Goal: Task Accomplishment & Management: Manage account settings

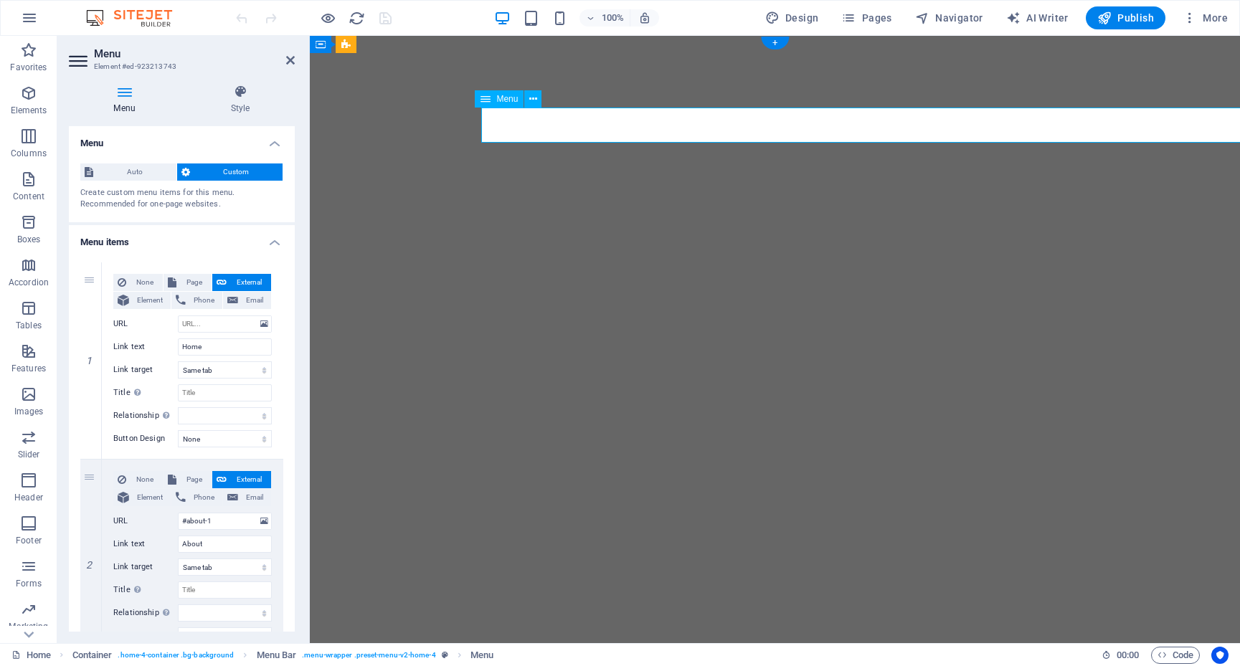
select select
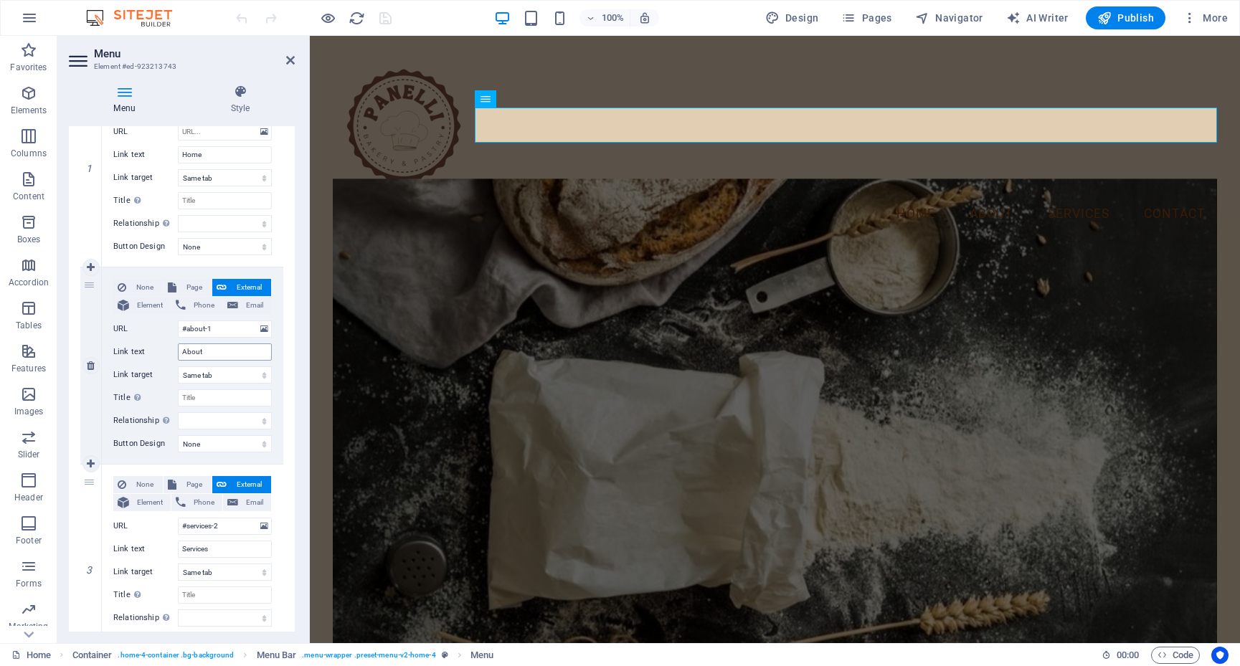
scroll to position [224, 0]
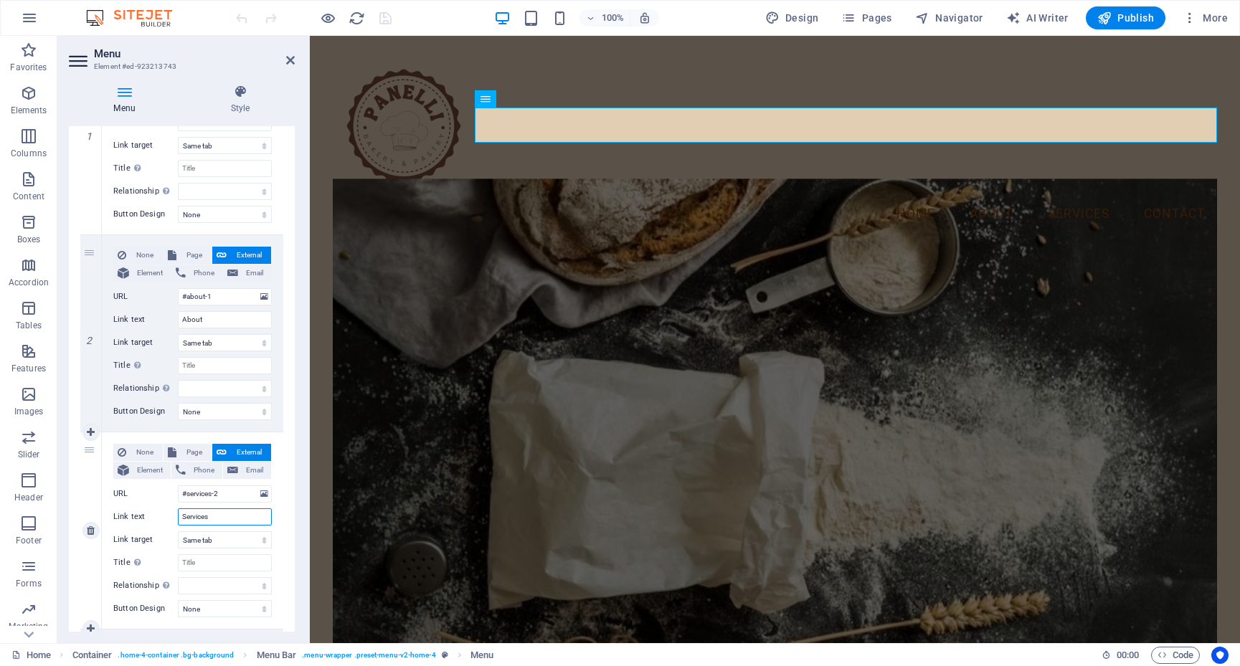
click at [209, 515] on input "Services" at bounding box center [225, 517] width 94 height 17
type input "Products"
select select
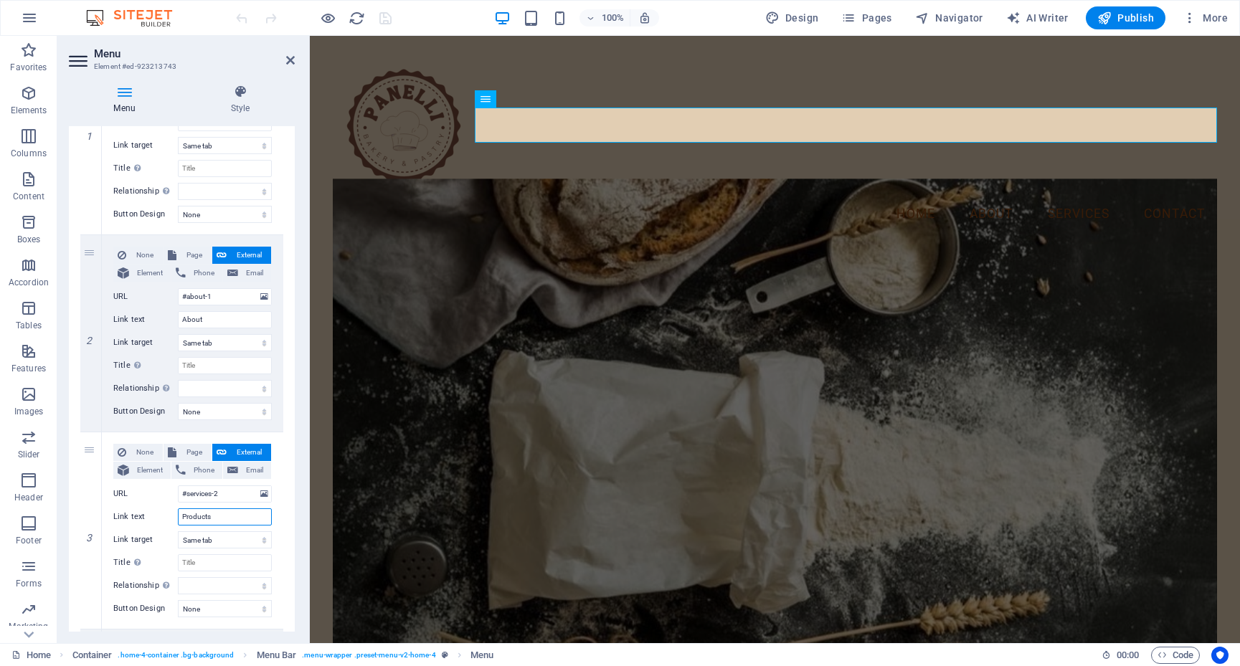
select select
type input "Products"
drag, startPoint x: 212, startPoint y: 494, endPoint x: 186, endPoint y: 492, distance: 25.9
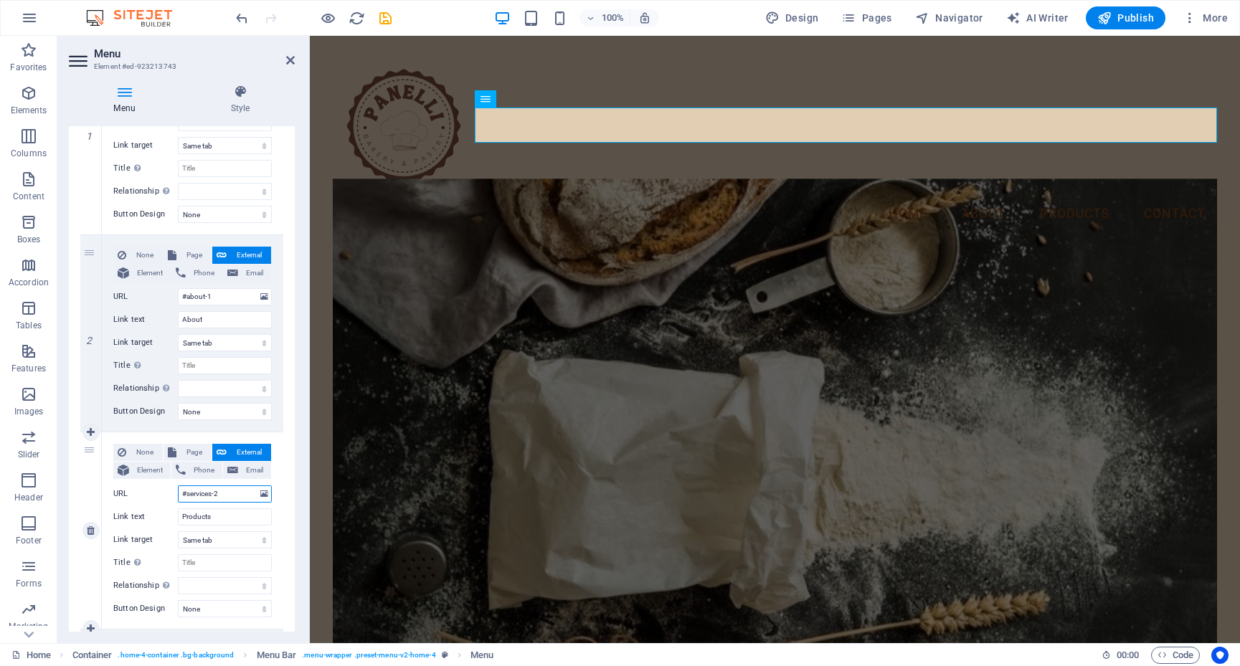
click at [186, 492] on input "#services-2" at bounding box center [225, 494] width 94 height 17
type input "#products-2"
select select
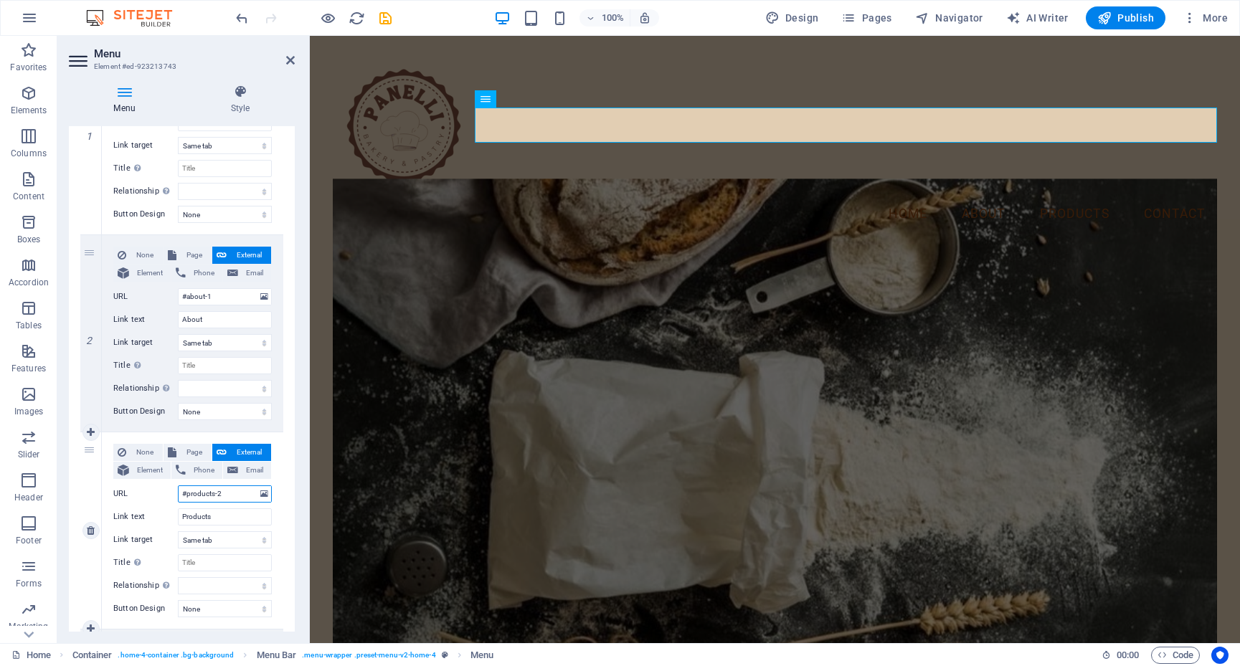
select select
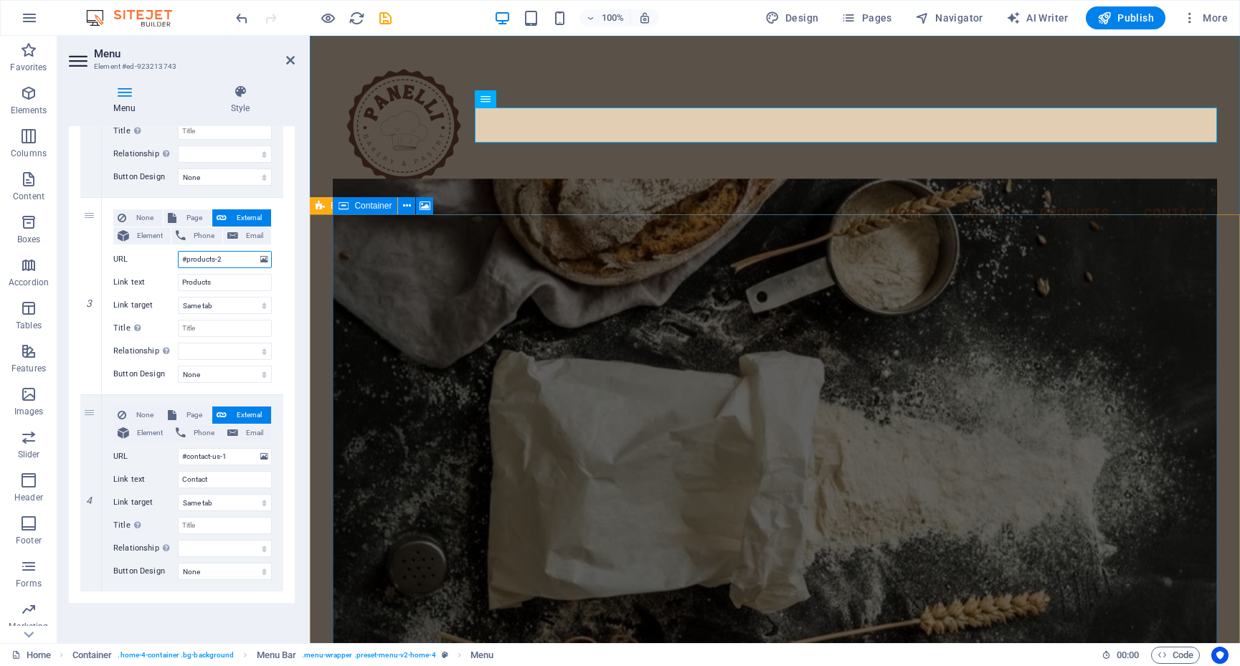
scroll to position [459, 0]
type input "#products-2"
click at [521, 174] on div "Menu Home About Products Contact" at bounding box center [775, 143] width 930 height 214
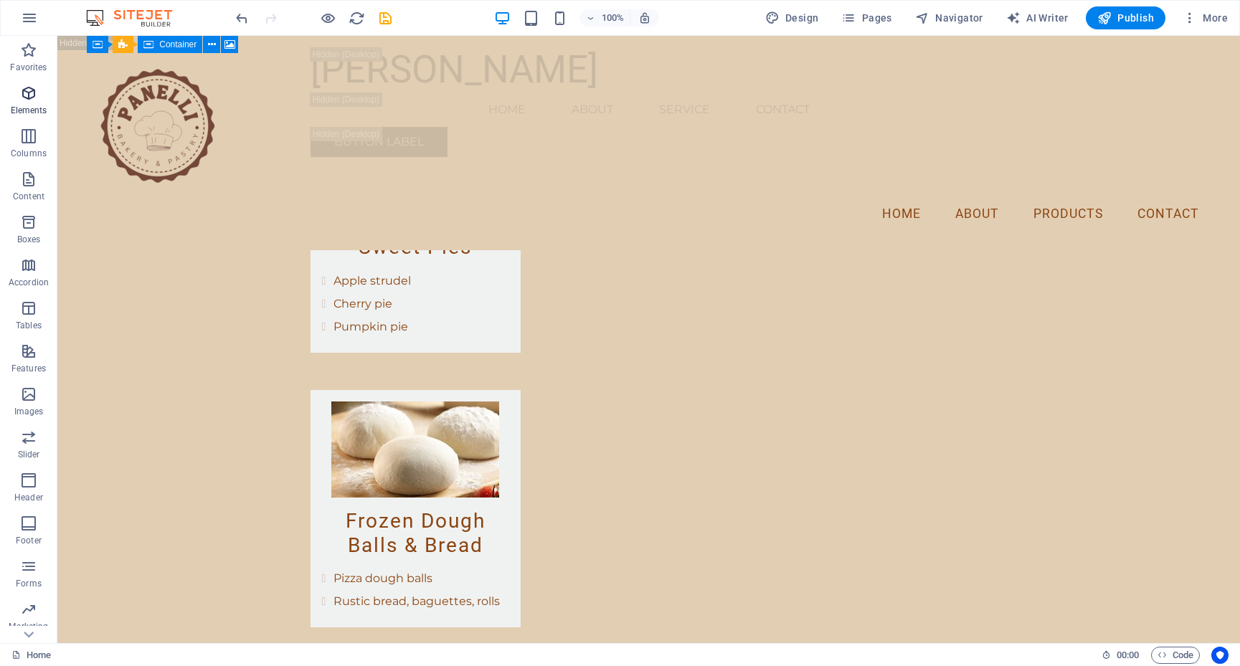
scroll to position [5453, 0]
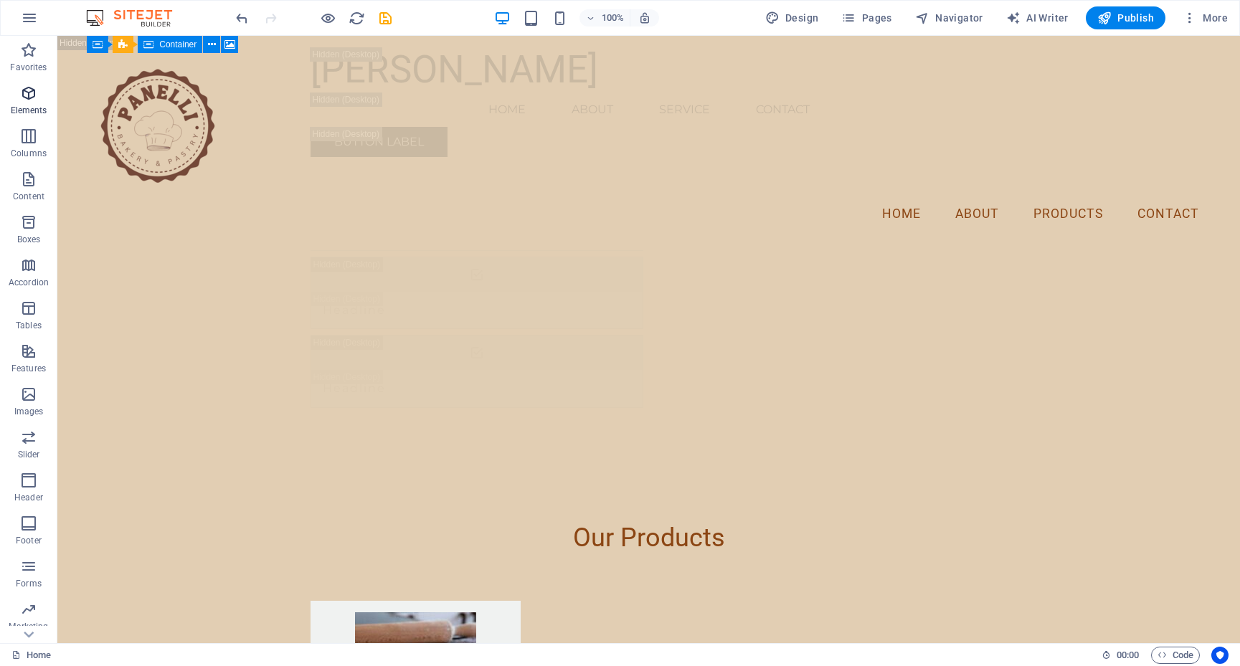
click at [31, 105] on p "Elements" at bounding box center [29, 110] width 37 height 11
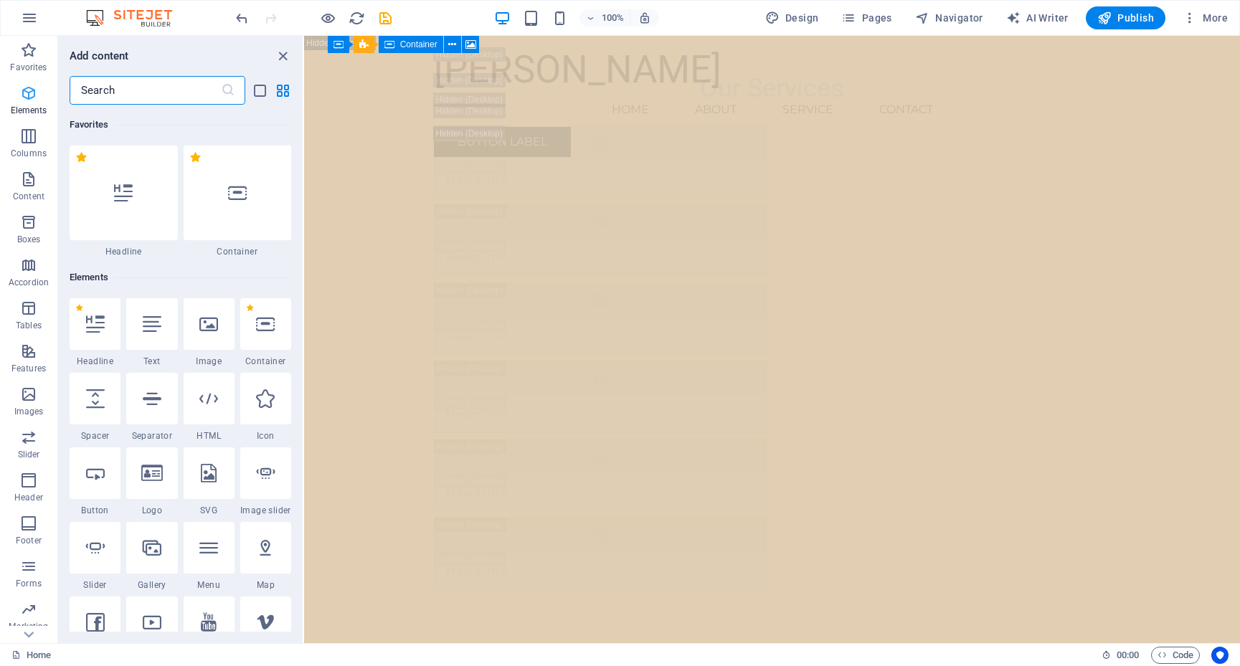
click at [27, 87] on icon "button" at bounding box center [28, 93] width 17 height 17
click at [30, 47] on icon "button" at bounding box center [28, 50] width 17 height 17
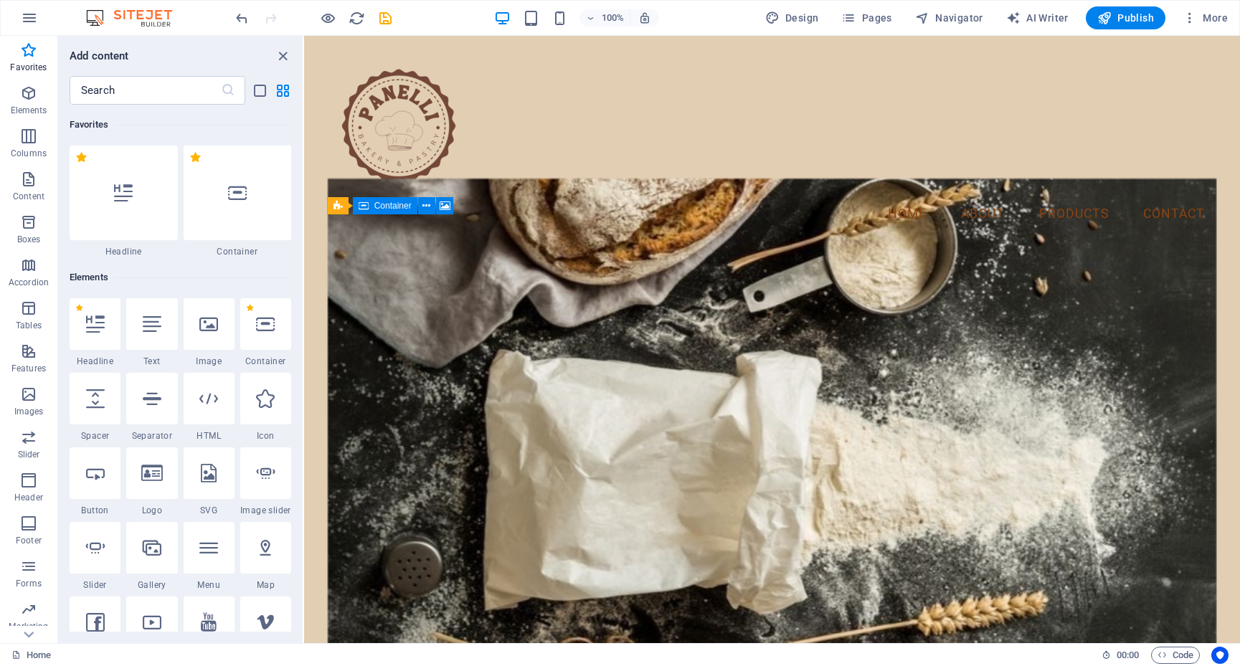
scroll to position [0, 0]
click at [24, 22] on icon "button" at bounding box center [29, 17] width 17 height 17
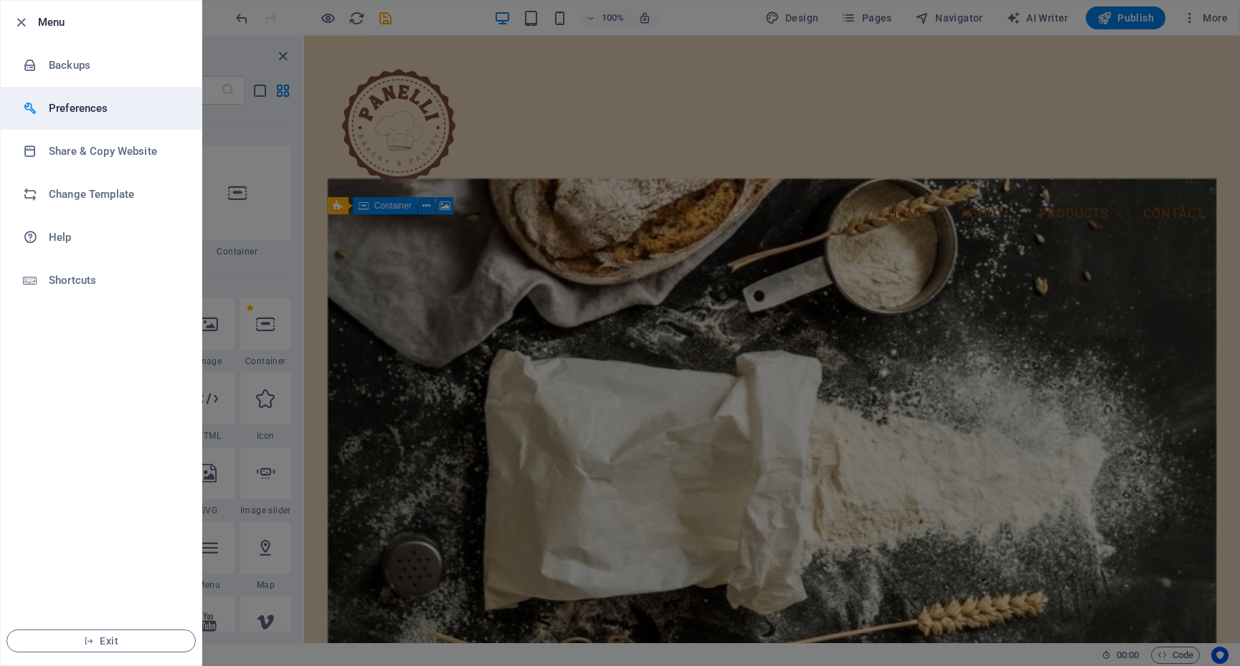
click at [102, 118] on li "Preferences" at bounding box center [101, 108] width 201 height 43
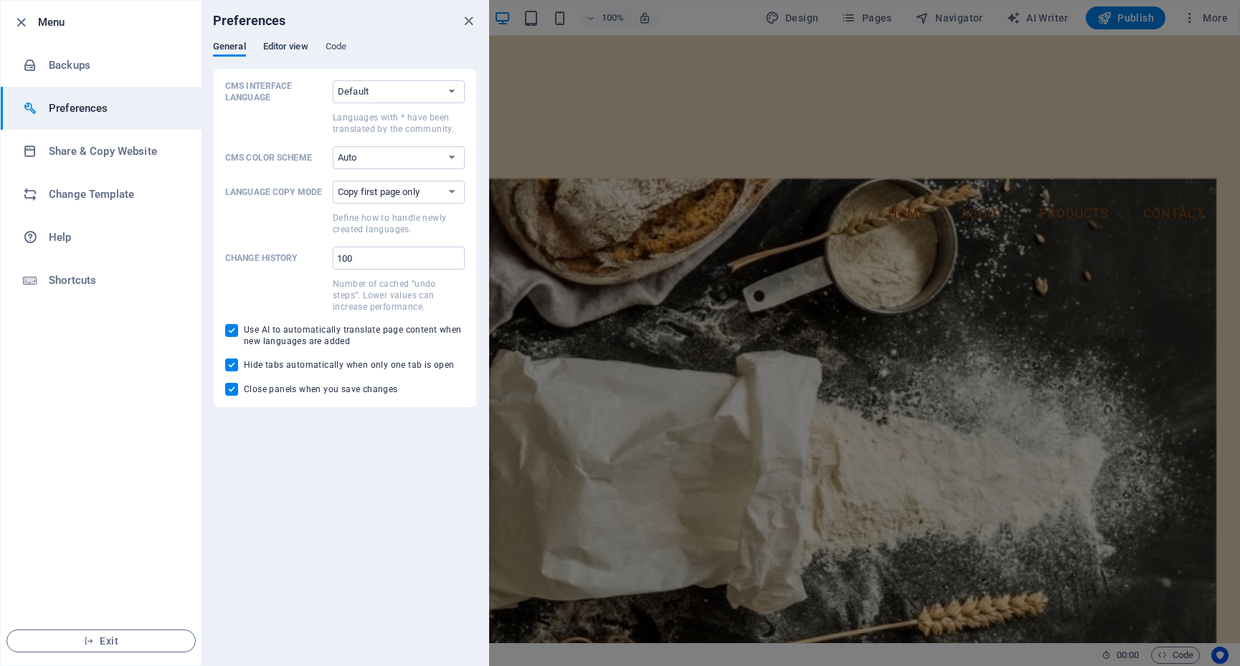
click at [276, 47] on span "Editor view" at bounding box center [285, 48] width 45 height 20
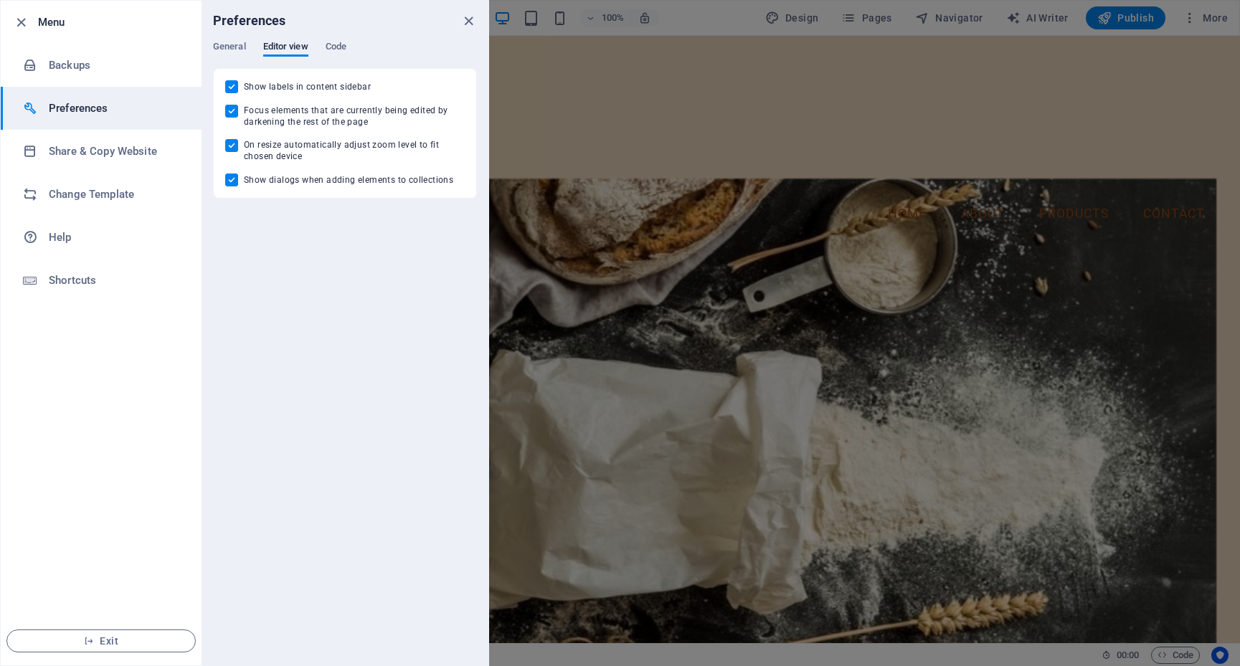
click at [343, 39] on div "Preferences" at bounding box center [345, 21] width 287 height 40
click at [110, 181] on li "Change Template" at bounding box center [101, 194] width 201 height 43
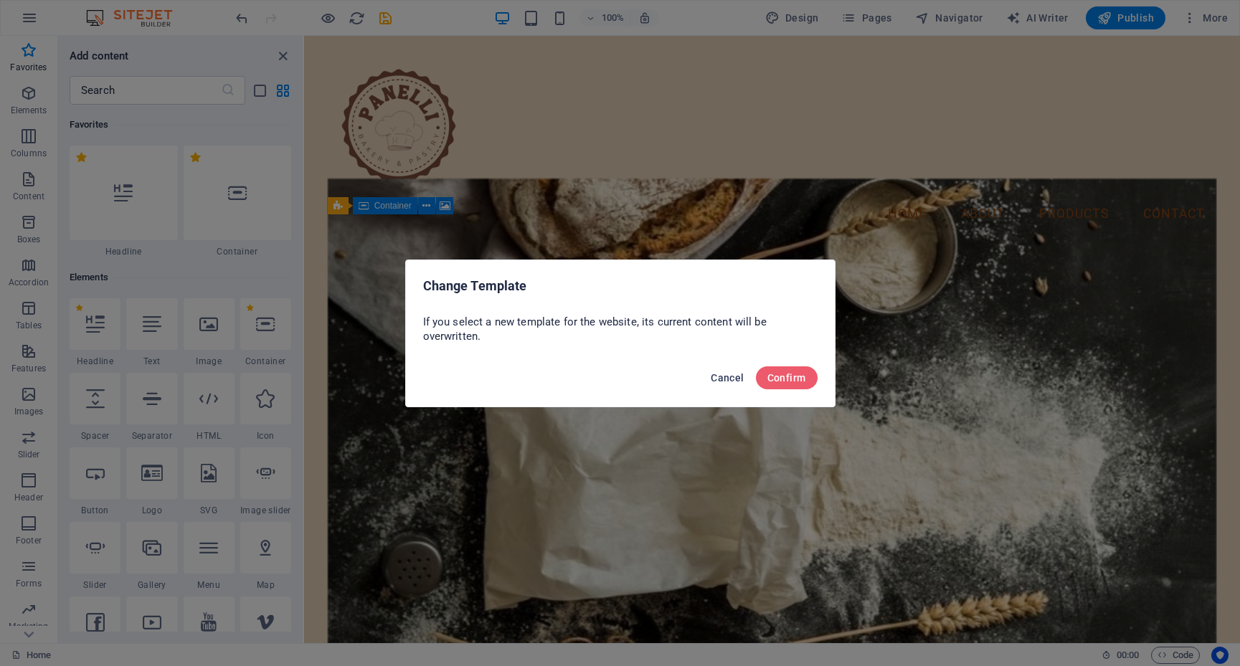
click at [724, 372] on span "Cancel" at bounding box center [727, 377] width 33 height 11
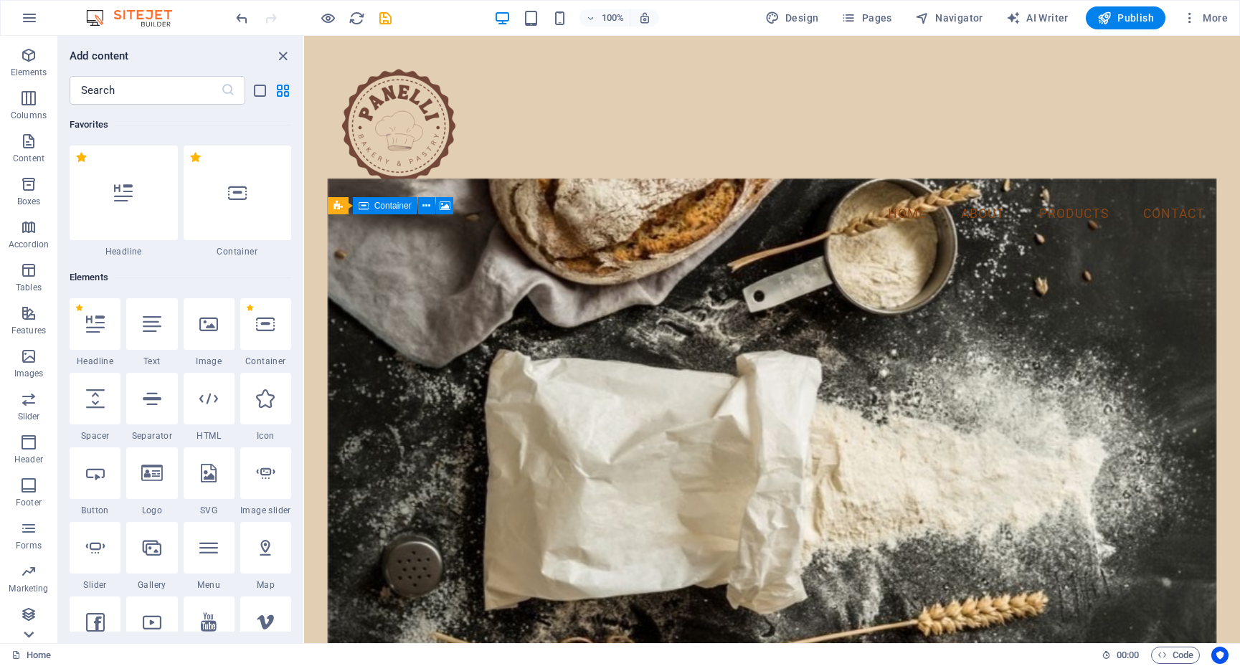
scroll to position [38, 0]
click at [29, 635] on p "Collections" at bounding box center [28, 631] width 44 height 11
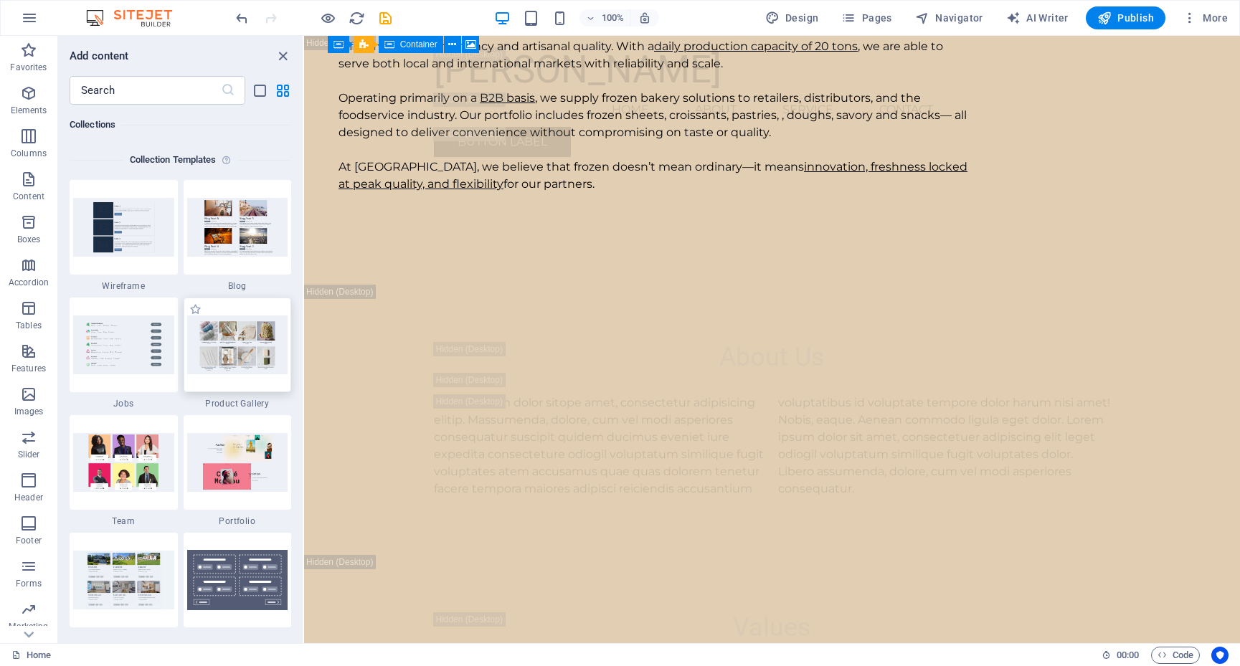
scroll to position [4254, 0]
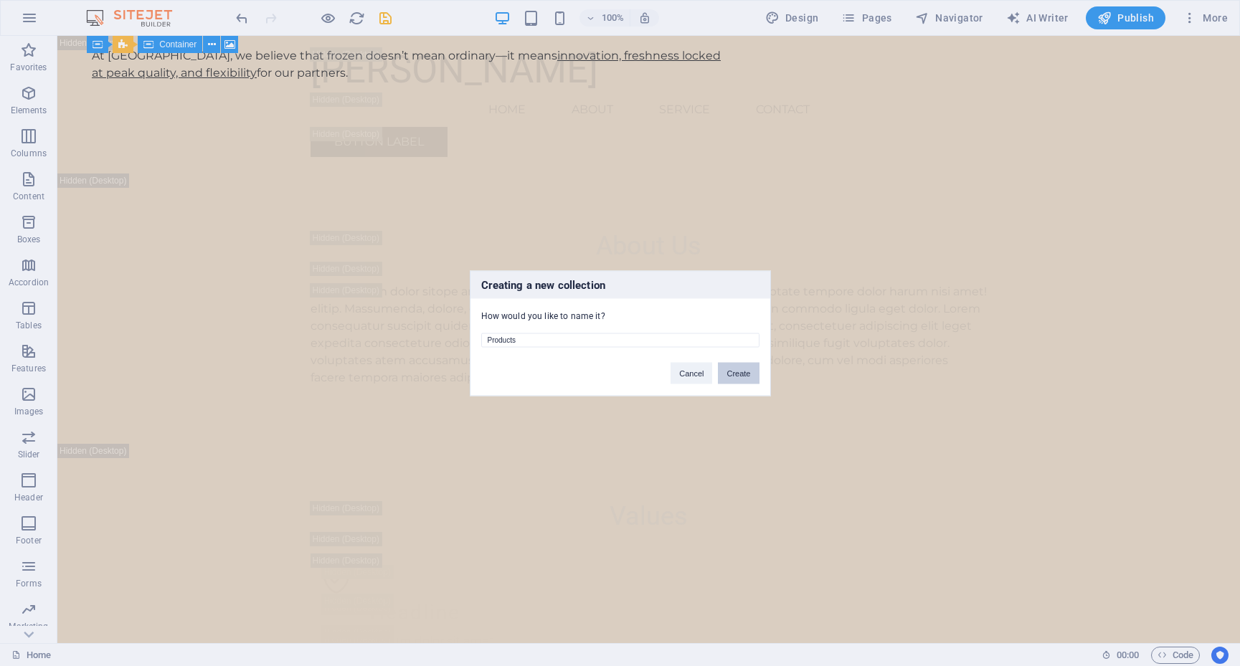
click at [734, 375] on button "Create" at bounding box center [738, 373] width 41 height 22
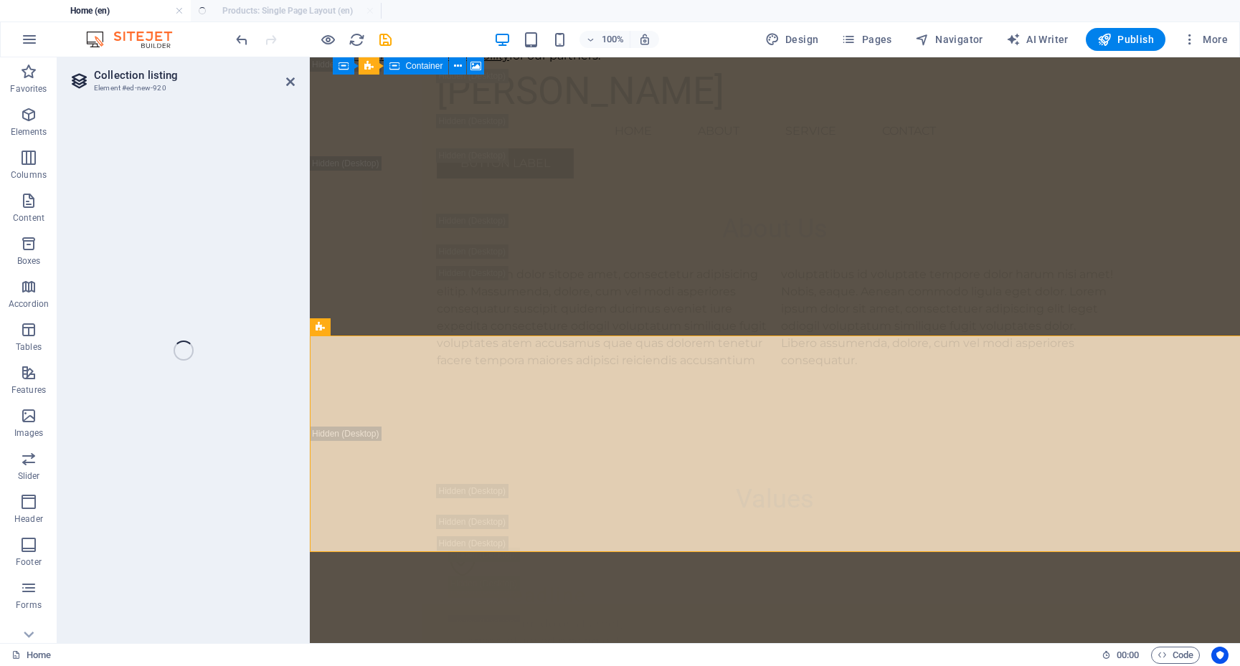
select select "68dd3576cd11c5fd1e052e70"
select select "createdAt_DESC"
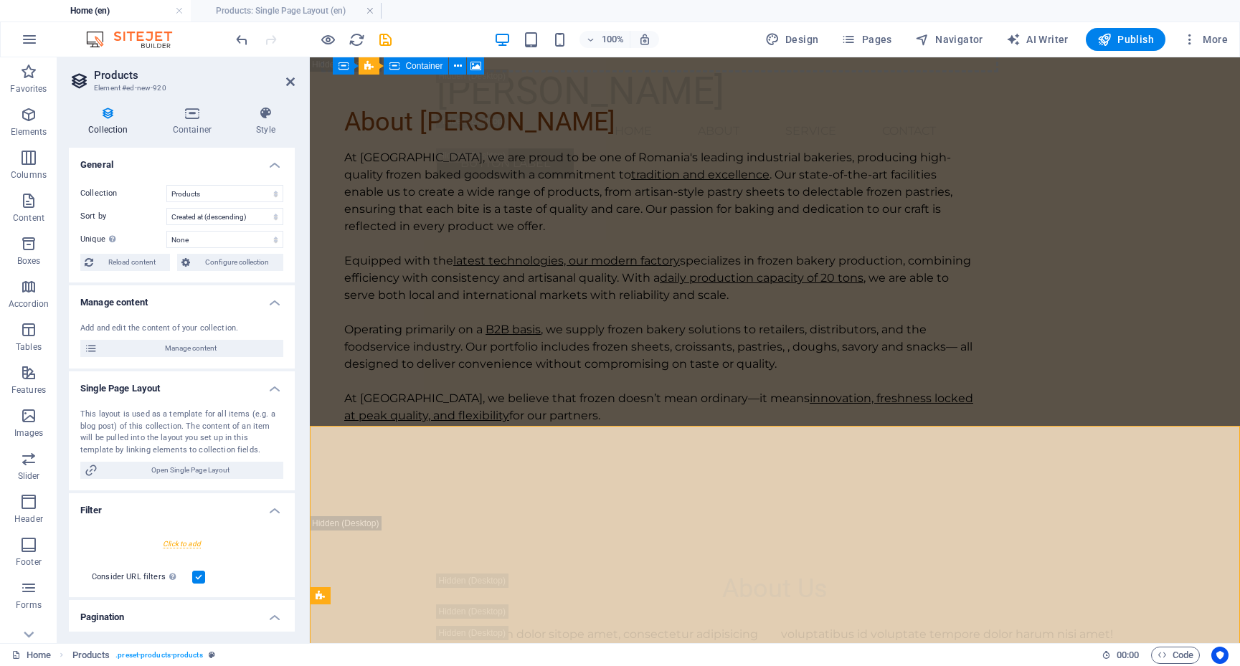
scroll to position [3986, 0]
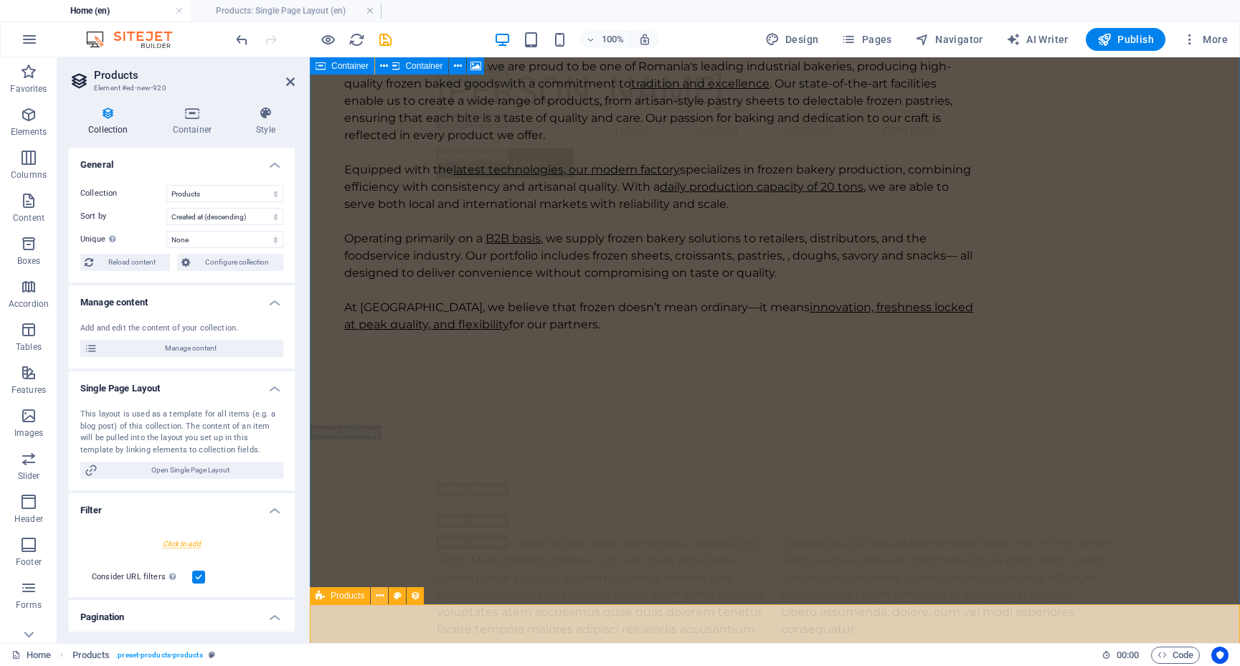
click at [378, 597] on icon at bounding box center [380, 596] width 8 height 15
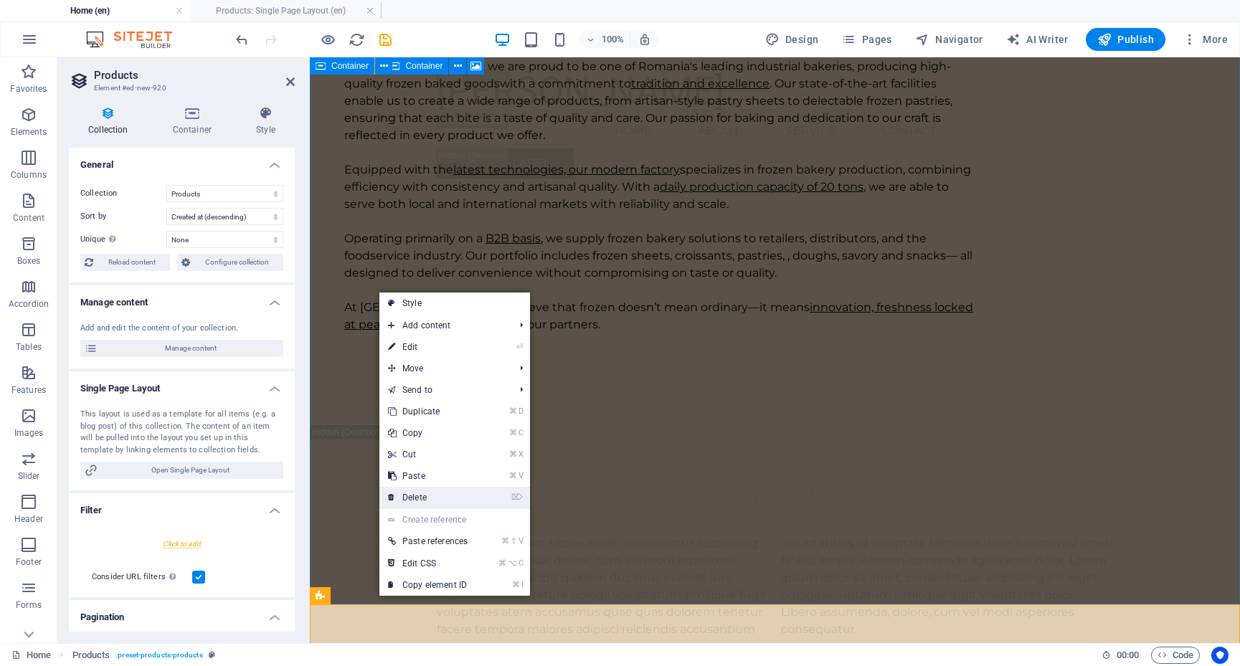
click at [445, 491] on link "⌦ Delete" at bounding box center [427, 498] width 97 height 22
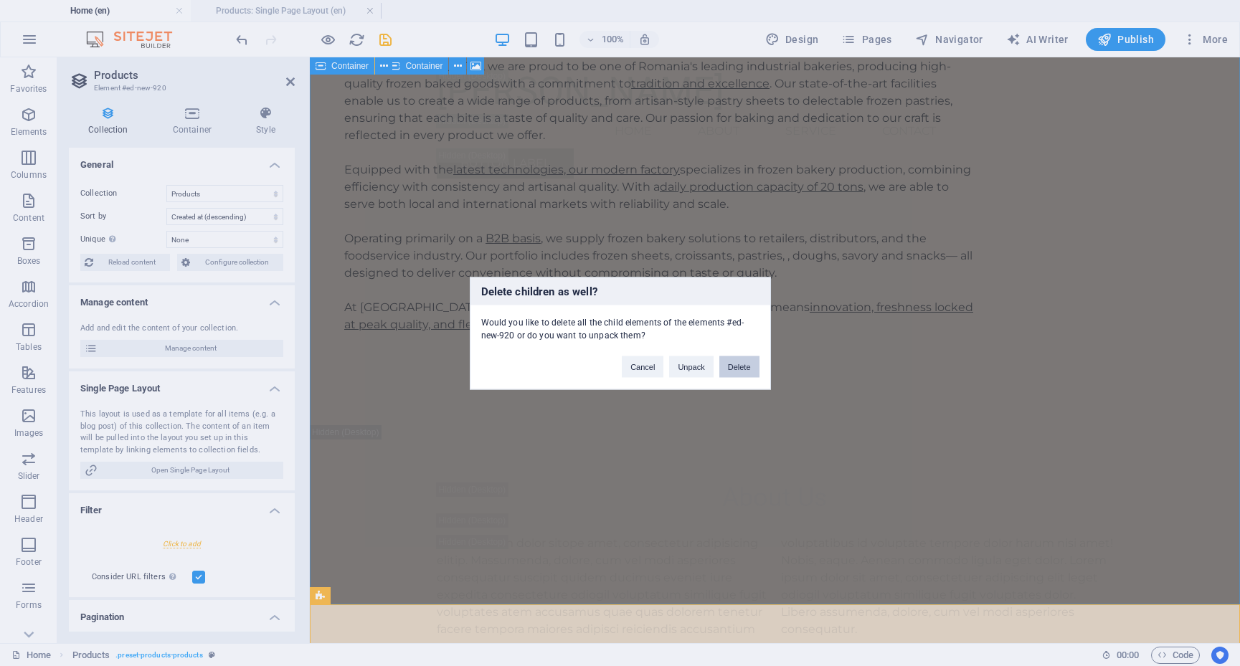
click at [747, 366] on button "Delete" at bounding box center [739, 367] width 40 height 22
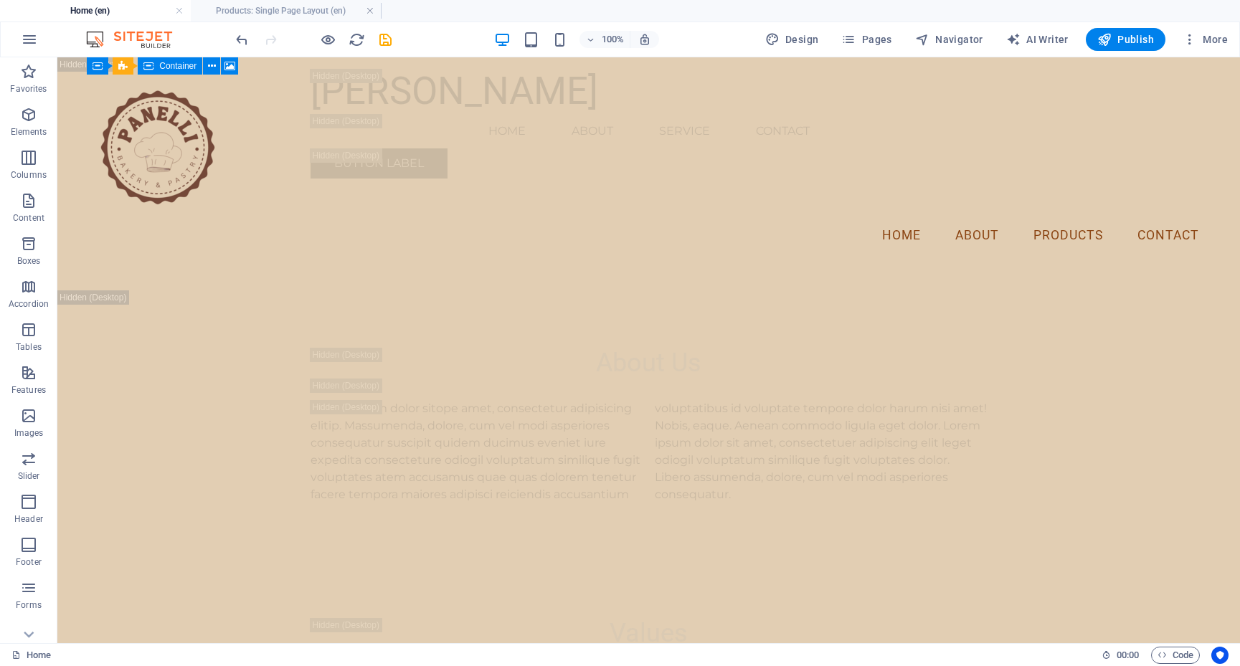
scroll to position [2698, 0]
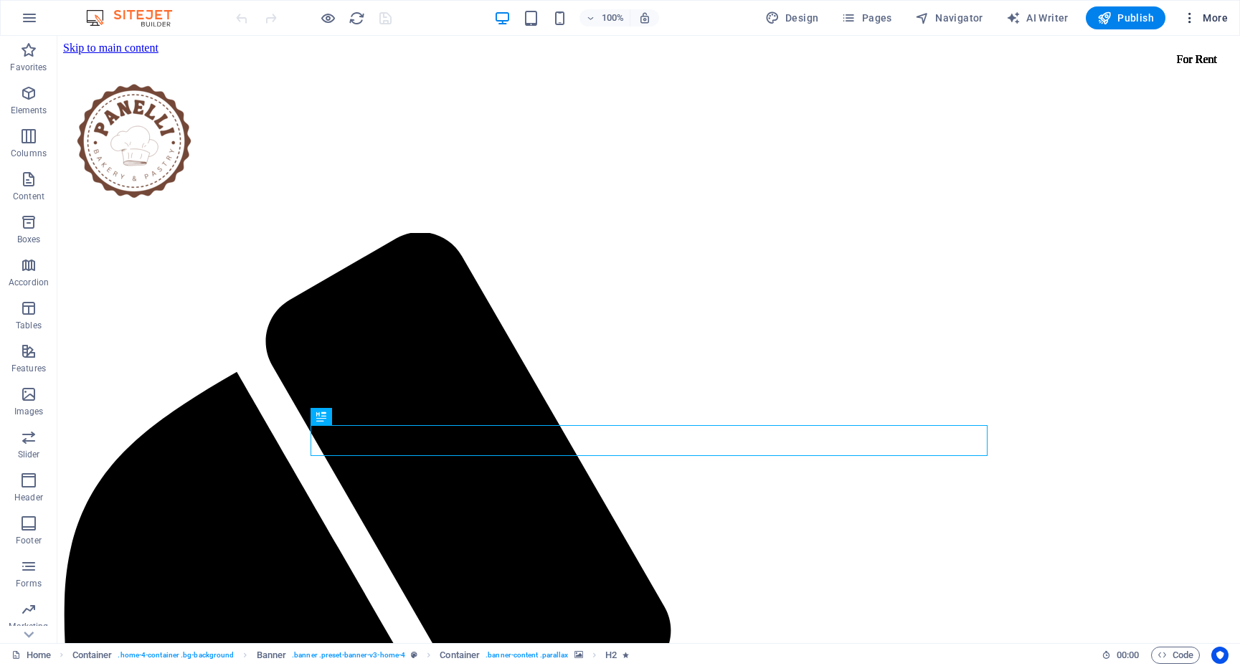
click at [1188, 15] on icon "button" at bounding box center [1190, 18] width 14 height 14
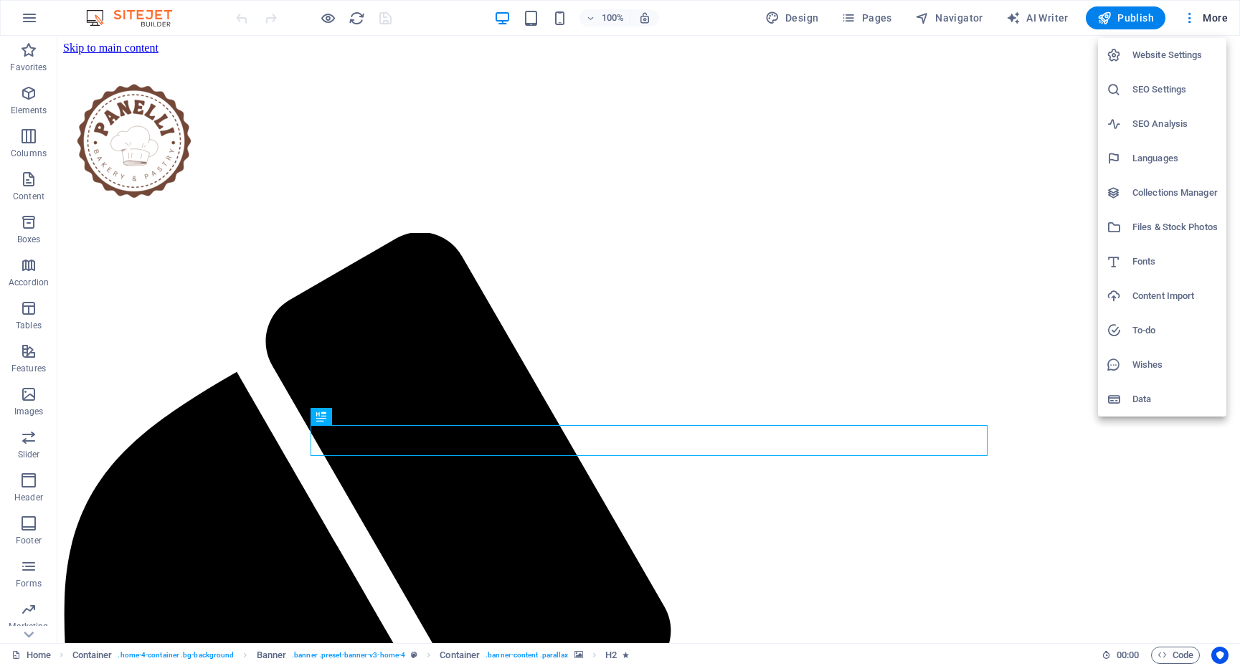
click at [1180, 55] on h6 "Website Settings" at bounding box center [1174, 55] width 85 height 17
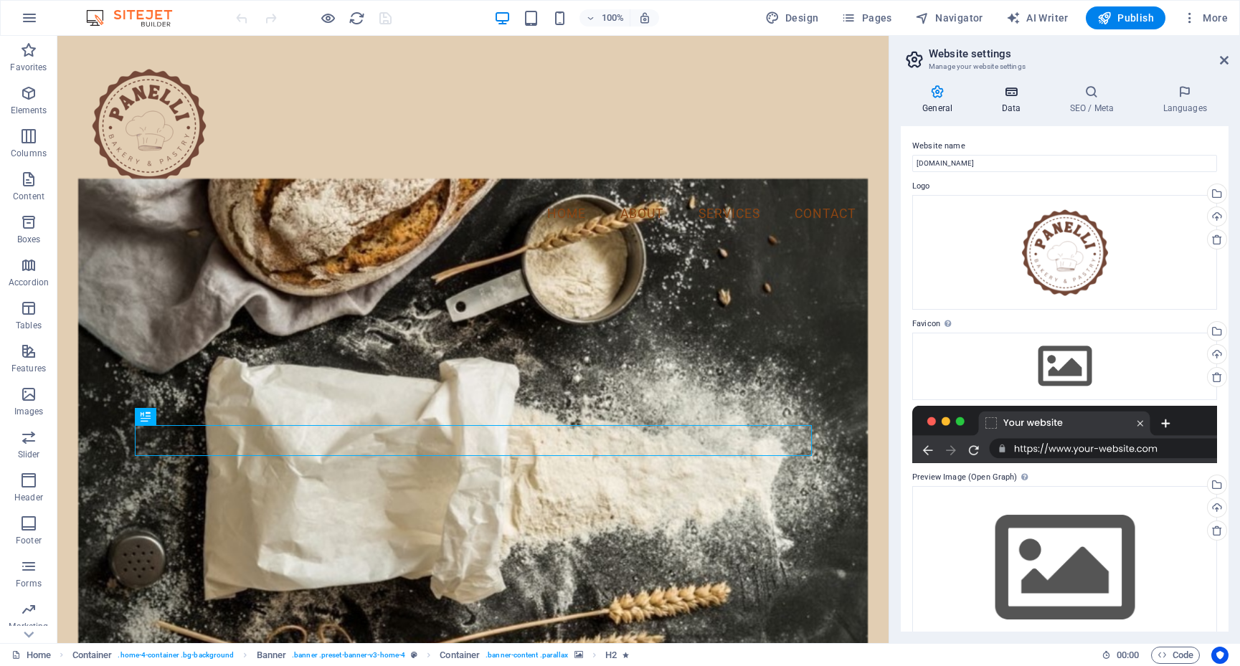
click at [1022, 96] on icon at bounding box center [1011, 92] width 62 height 14
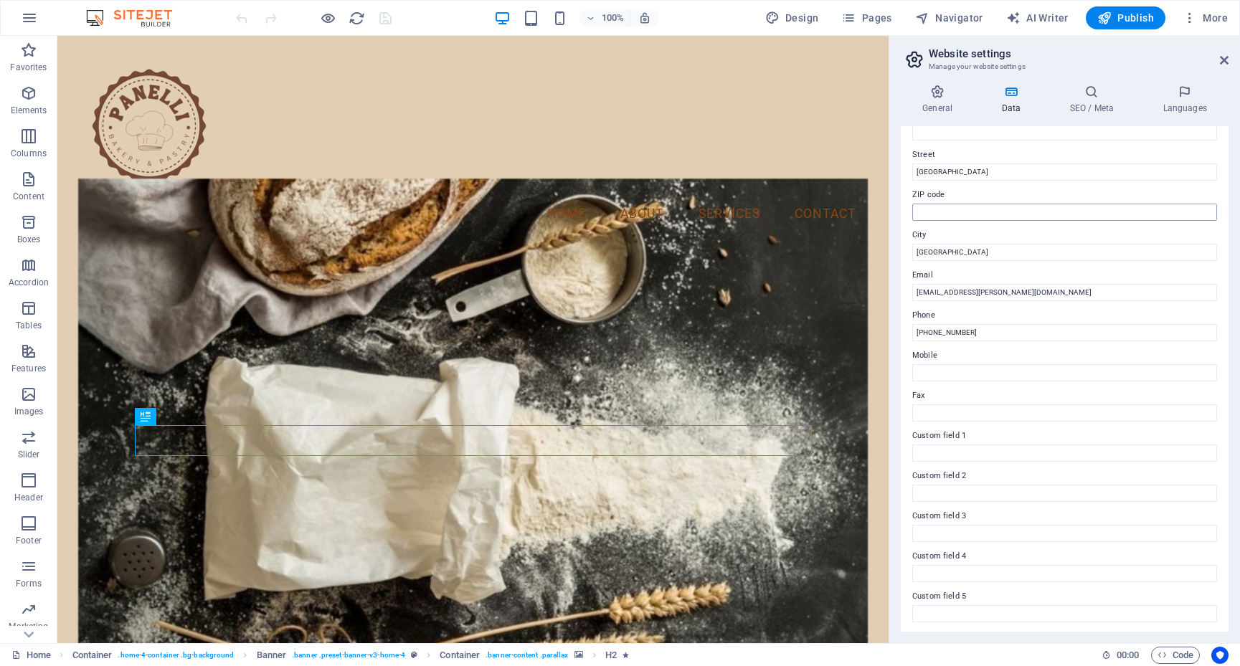
scroll to position [146, 0]
click at [967, 284] on input "[EMAIL_ADDRESS][PERSON_NAME][DOMAIN_NAME]" at bounding box center [1064, 288] width 305 height 17
type input "info@panellibakery.com"
click at [1077, 111] on h4 "SEO / Meta" at bounding box center [1094, 100] width 93 height 30
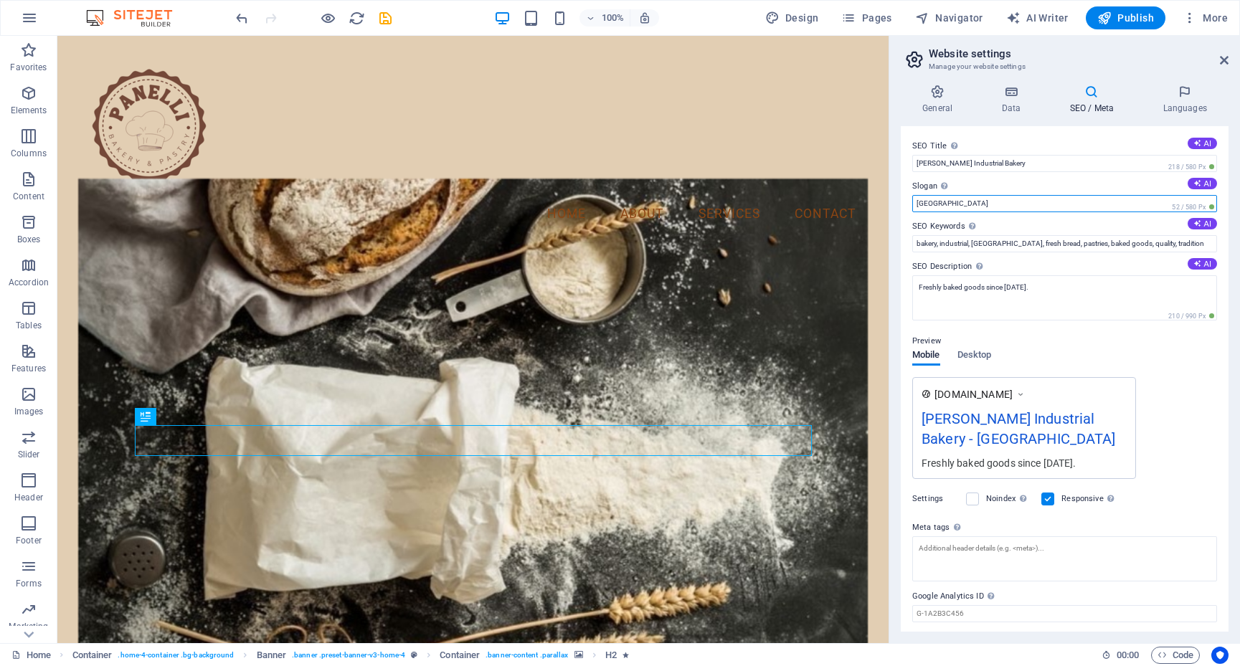
click at [1017, 205] on input "Berlin" at bounding box center [1064, 203] width 305 height 17
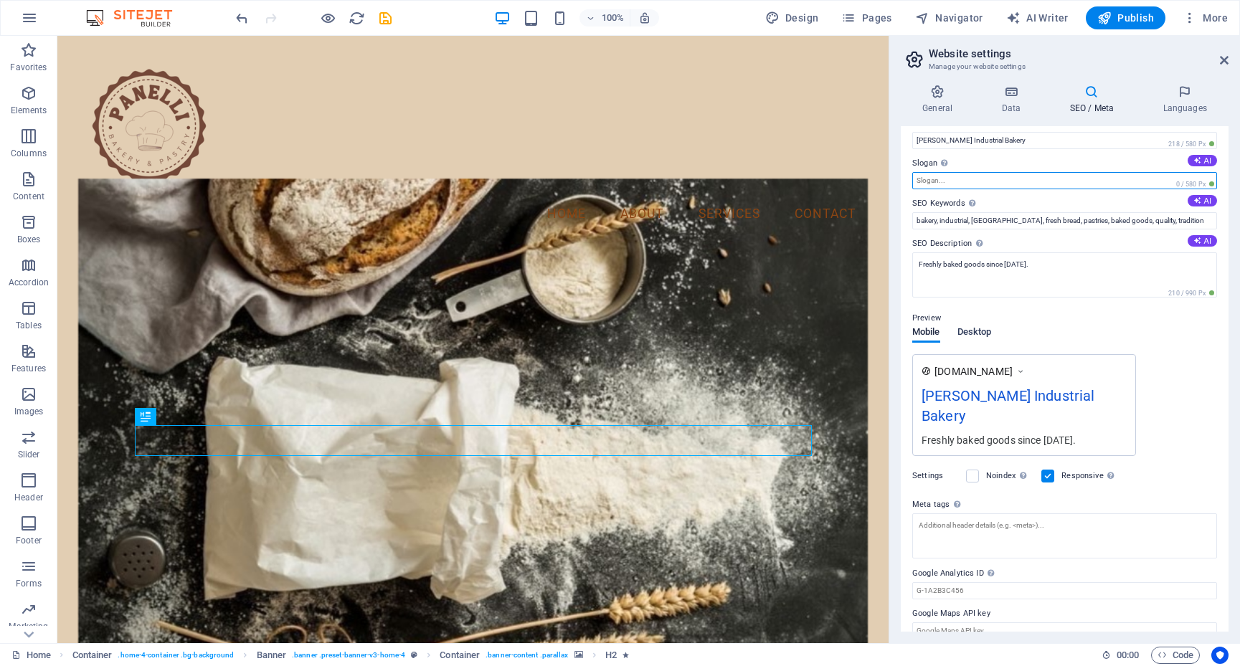
scroll to position [22, 0]
click at [986, 323] on div "Preview" at bounding box center [1064, 319] width 305 height 17
click at [985, 327] on div "Preview" at bounding box center [1064, 319] width 305 height 17
click at [983, 328] on span "Desktop" at bounding box center [974, 335] width 34 height 20
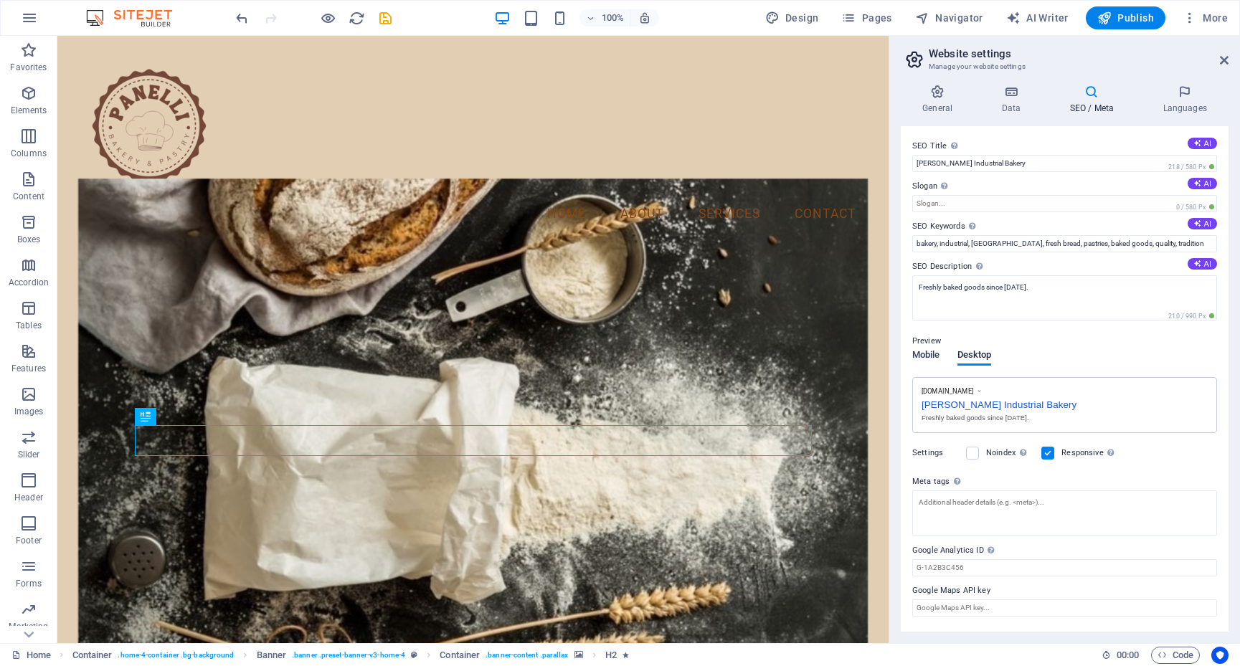
click at [929, 351] on span "Mobile" at bounding box center [926, 356] width 28 height 20
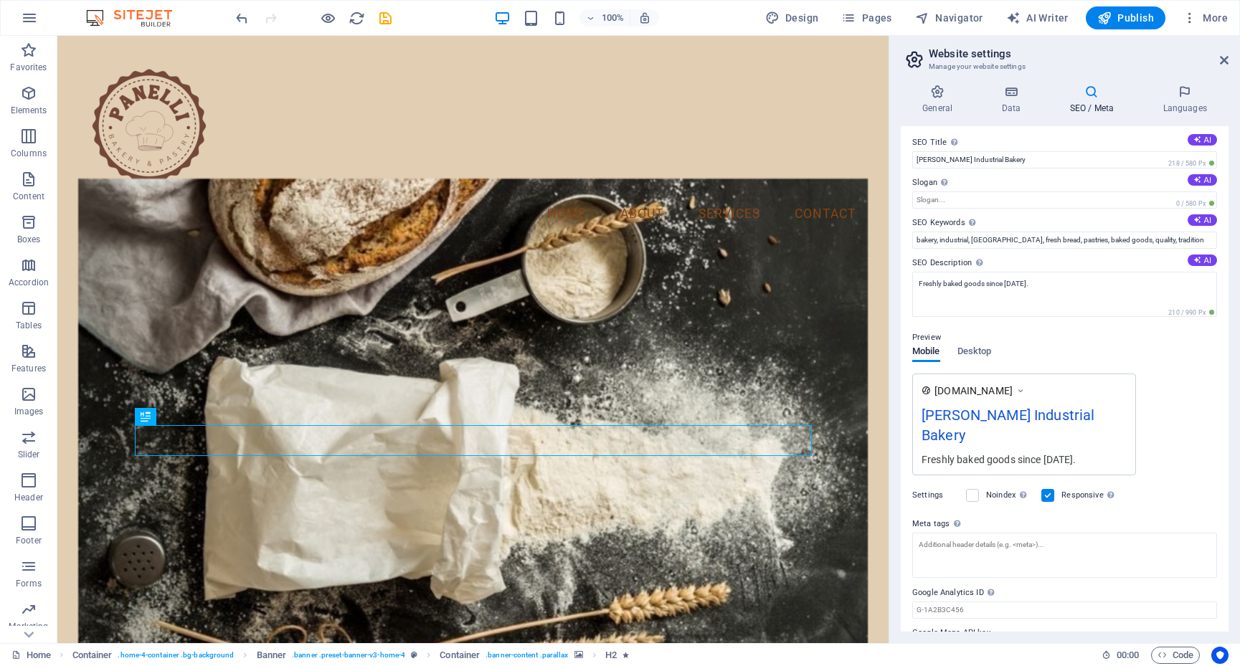
scroll to position [5, 0]
click at [1194, 97] on icon at bounding box center [1184, 92] width 87 height 14
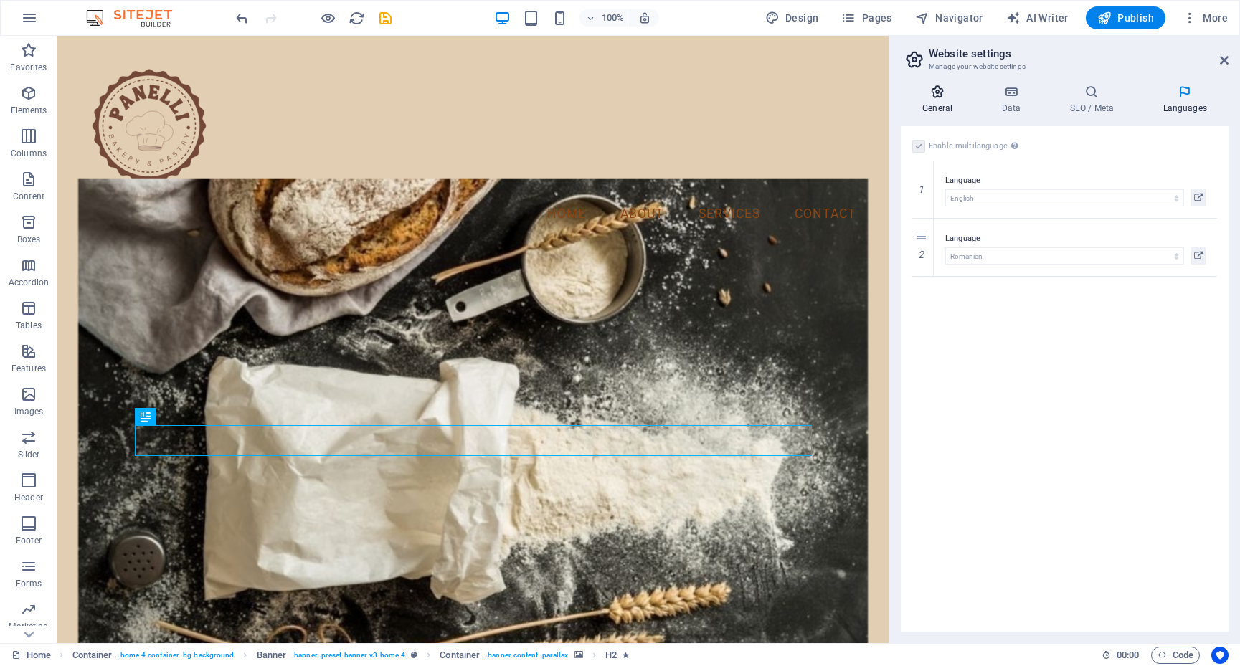
click at [944, 108] on h4 "General" at bounding box center [940, 100] width 79 height 30
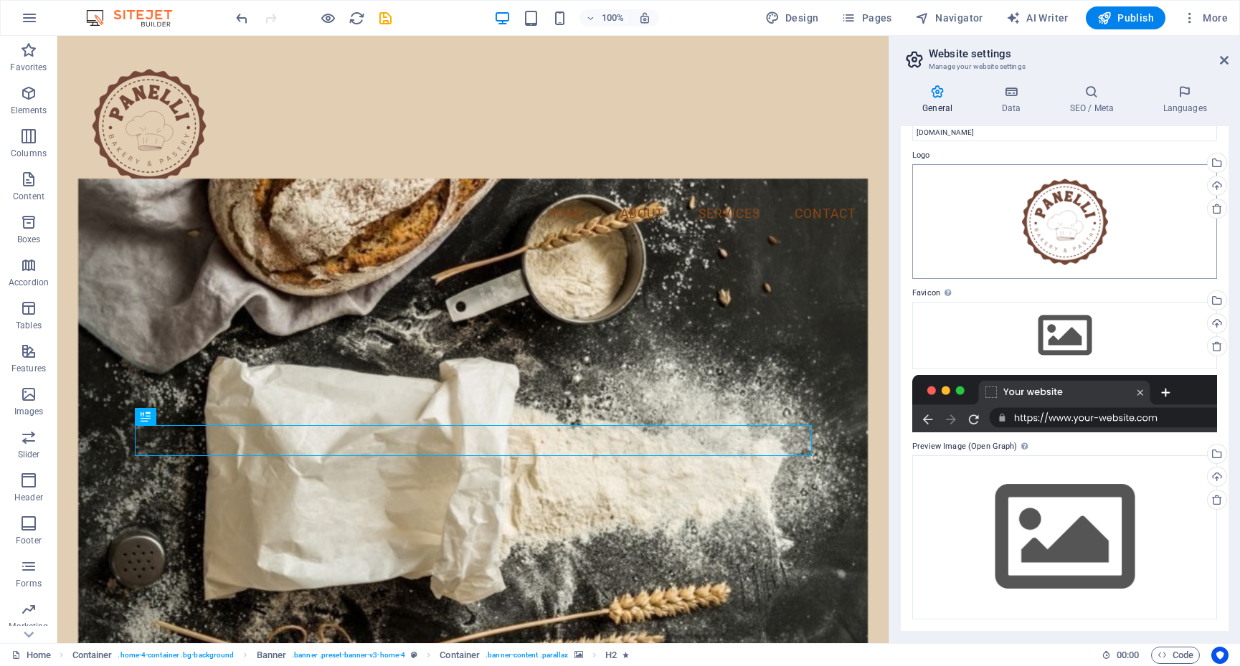
scroll to position [30, 0]
click at [1009, 98] on icon at bounding box center [1011, 92] width 62 height 14
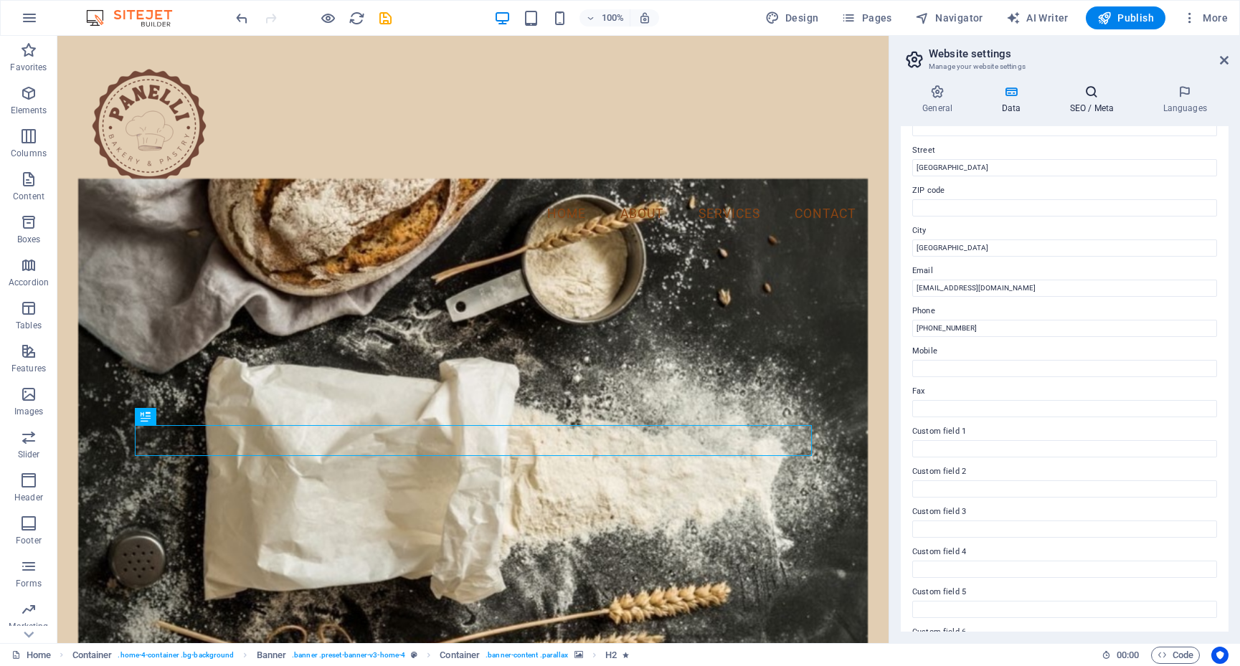
click at [1096, 95] on icon at bounding box center [1091, 92] width 87 height 14
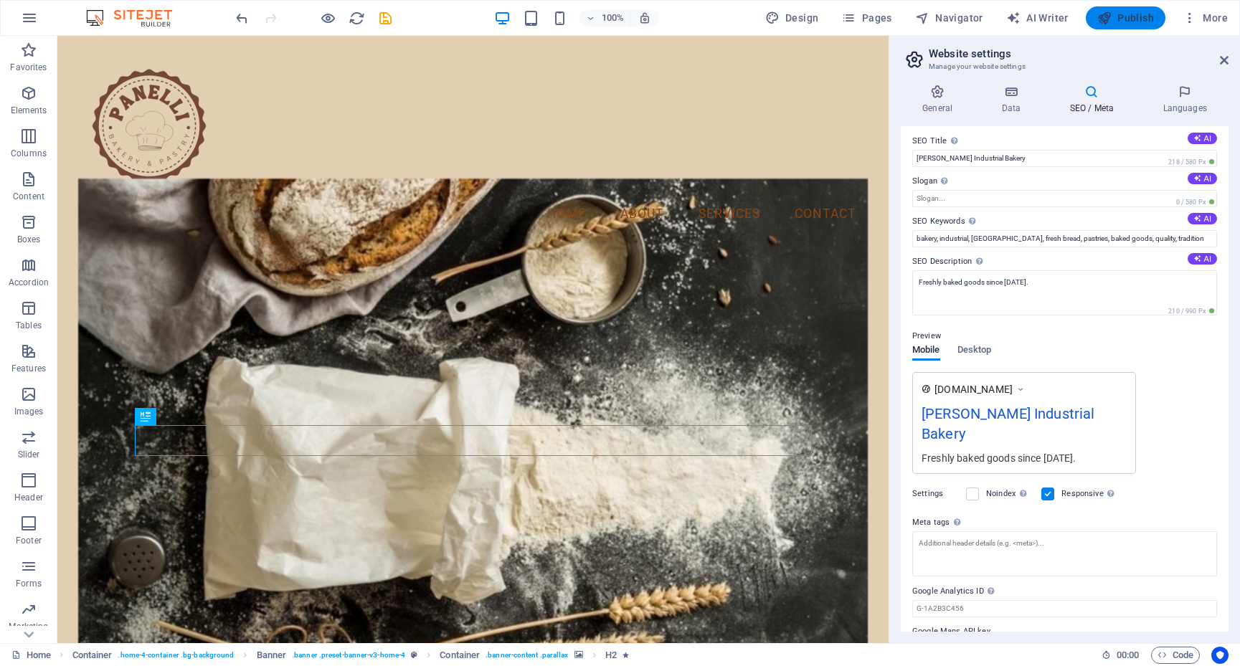
click at [1145, 16] on span "Publish" at bounding box center [1125, 18] width 57 height 14
